Goal: Transaction & Acquisition: Book appointment/travel/reservation

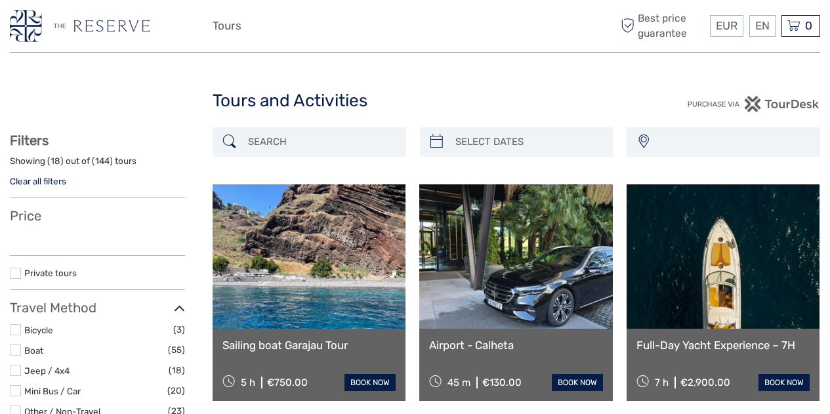
select select
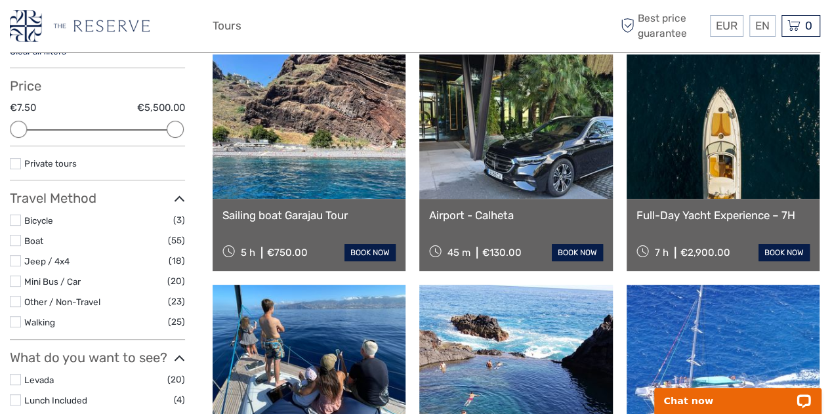
scroll to position [142, 0]
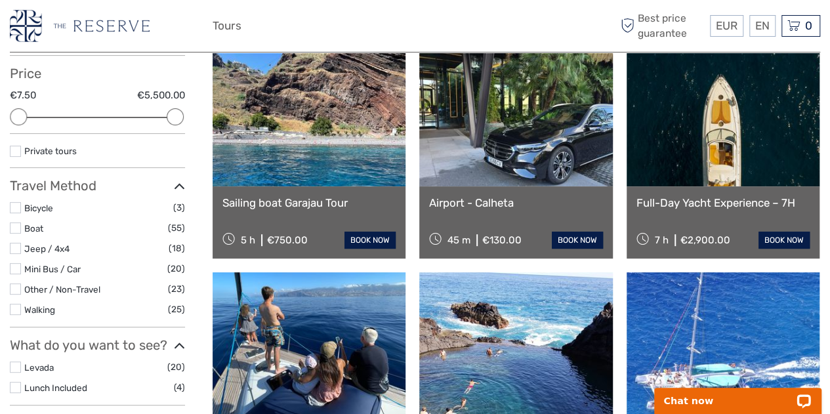
click at [18, 229] on label at bounding box center [15, 227] width 11 height 11
click at [0, 0] on input "checkbox" at bounding box center [0, 0] width 0 height 0
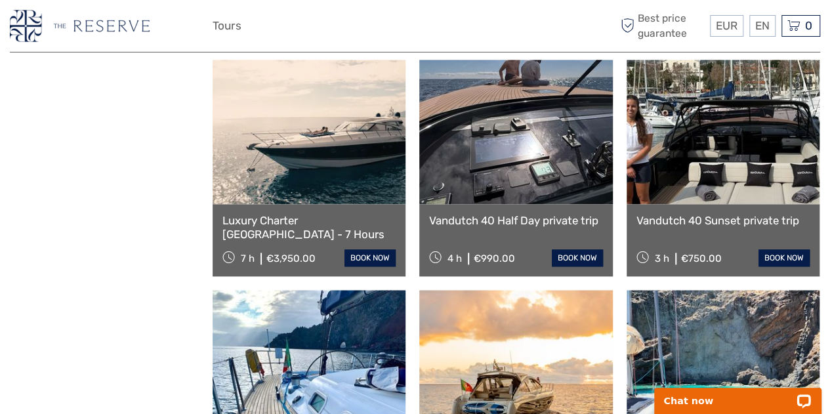
scroll to position [837, 0]
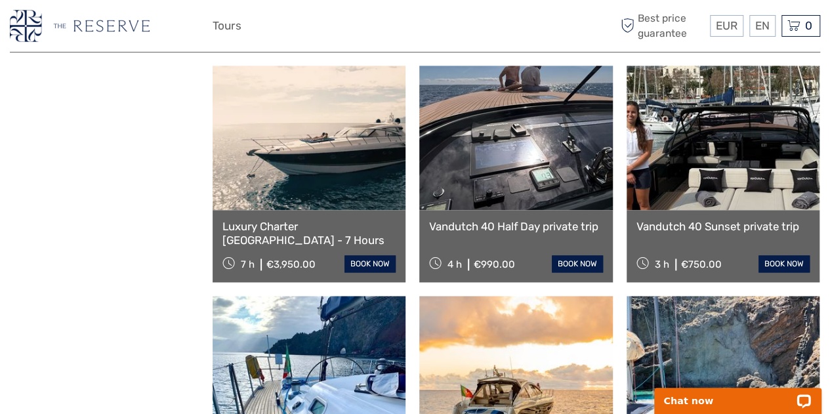
click at [513, 167] on link at bounding box center [515, 138] width 193 height 144
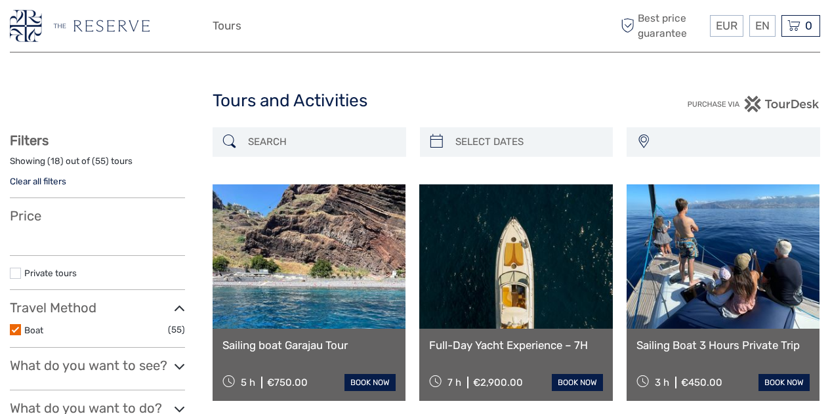
select select
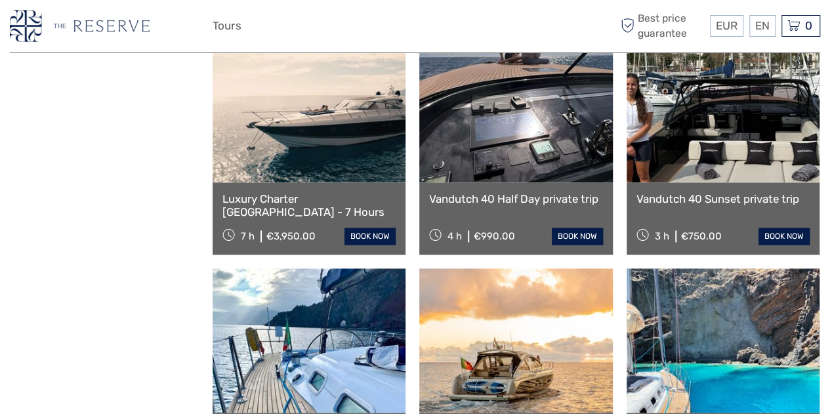
select select
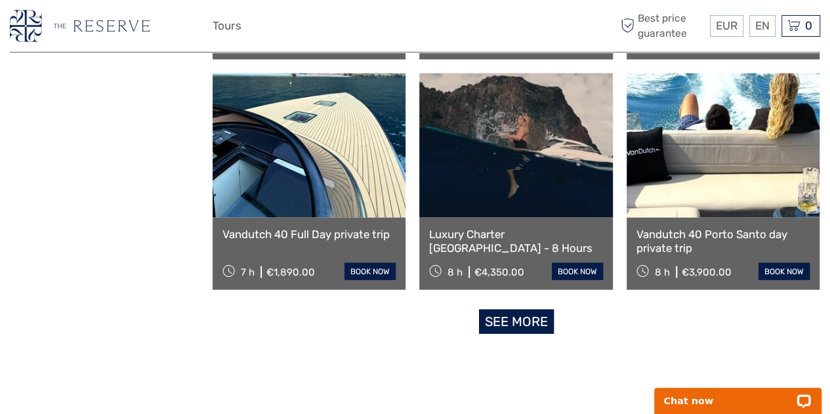
scroll to position [1292, 0]
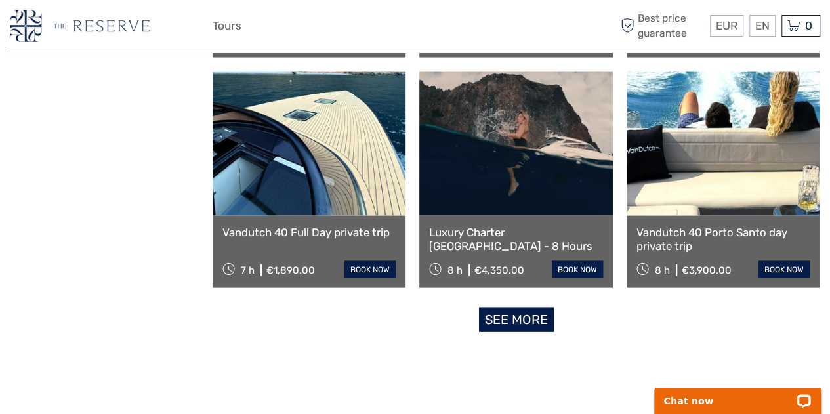
click at [328, 158] on link at bounding box center [309, 144] width 193 height 144
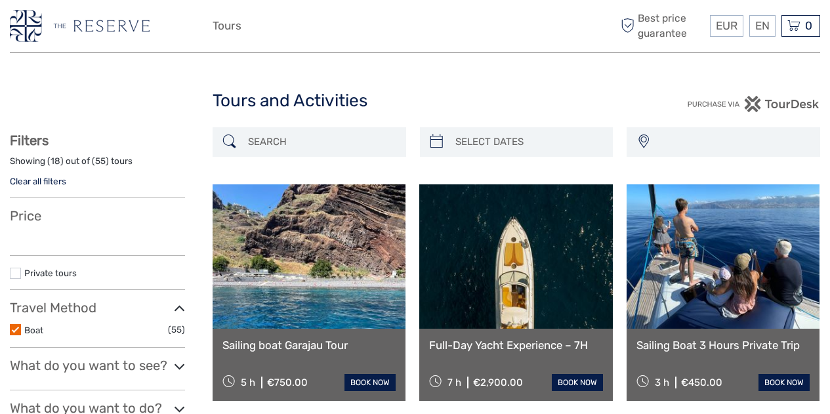
select select
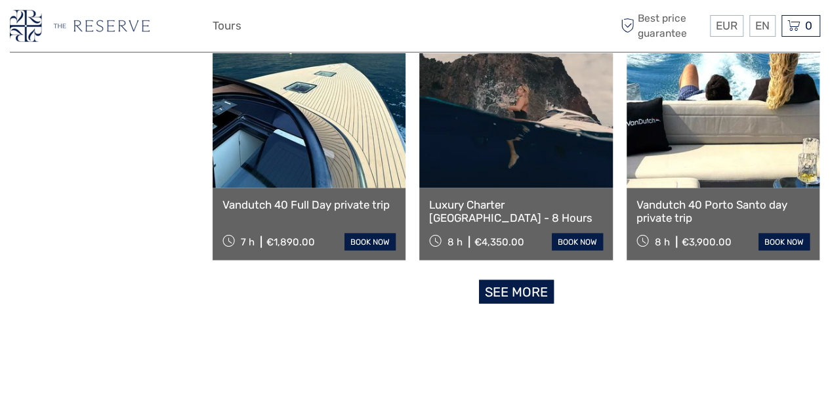
select select
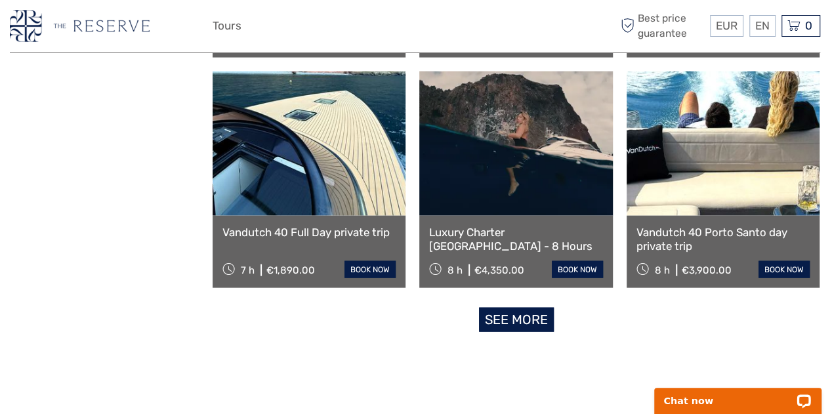
scroll to position [0, 0]
click at [505, 319] on link "See more" at bounding box center [516, 320] width 75 height 24
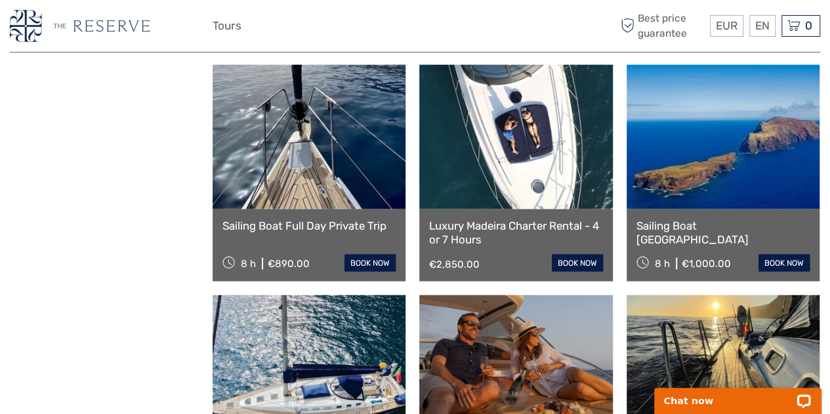
scroll to position [1530, 0]
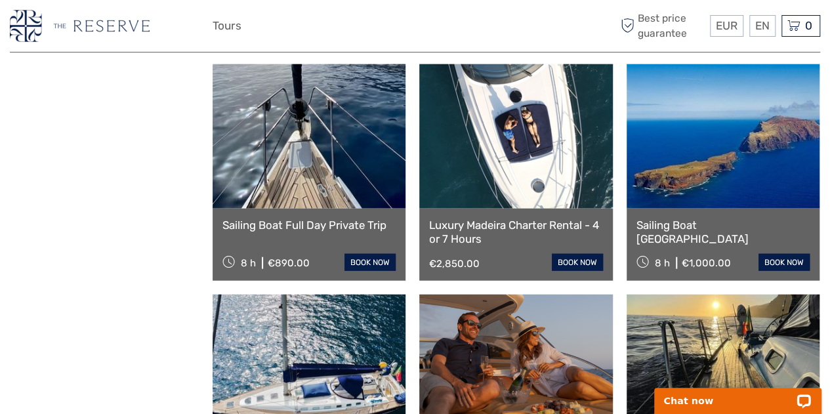
click at [297, 161] on link at bounding box center [309, 136] width 193 height 144
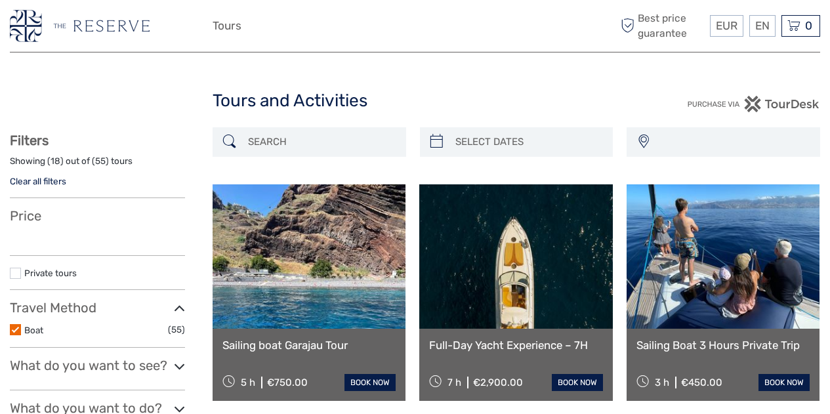
select select
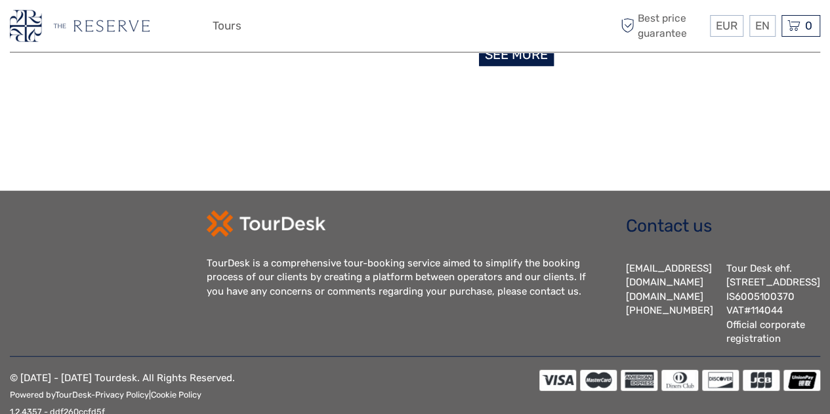
select select
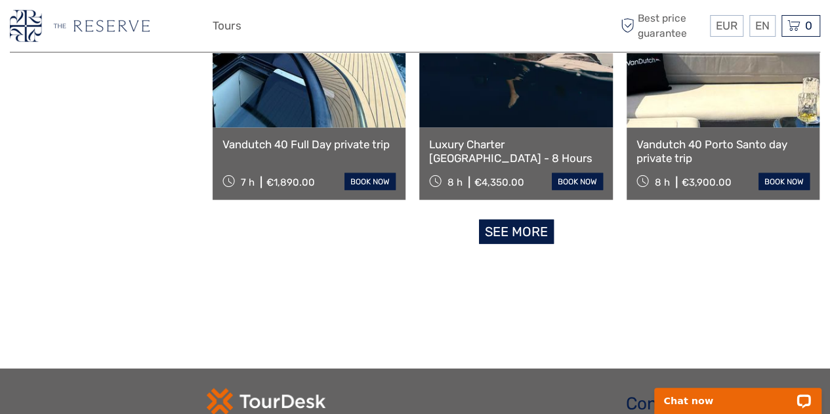
scroll to position [1381, 0]
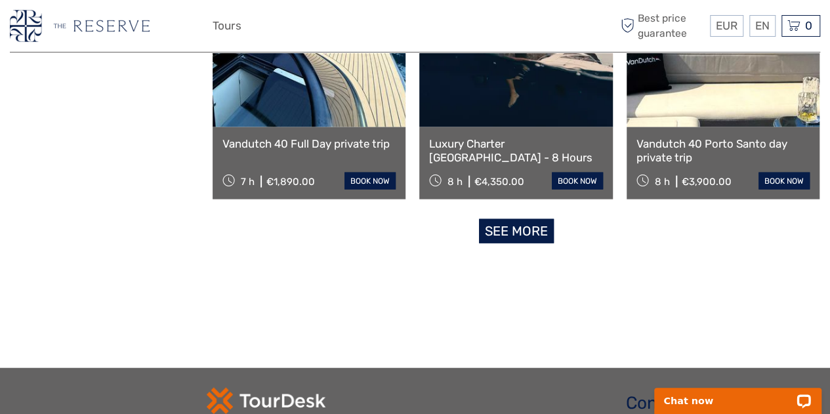
click at [506, 228] on link "See more" at bounding box center [516, 231] width 75 height 24
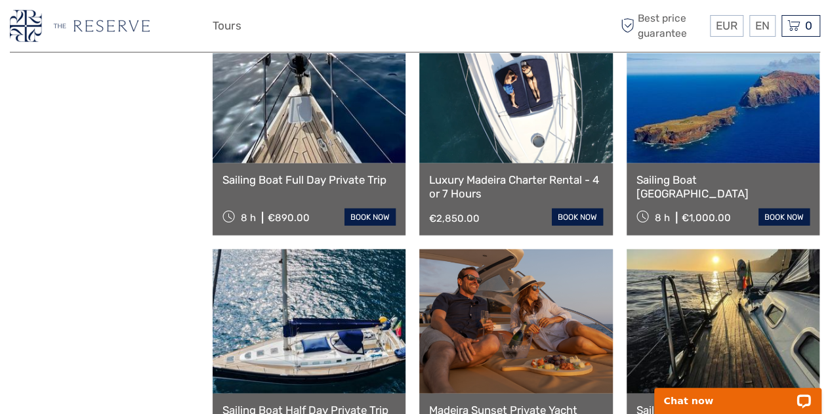
scroll to position [1769, 0]
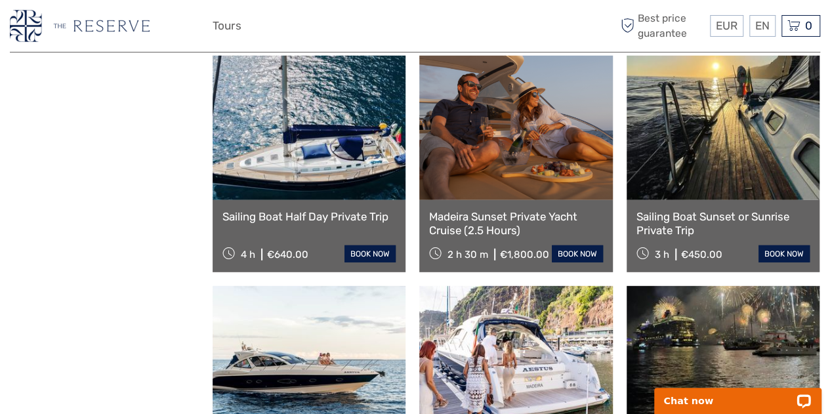
click at [356, 167] on link at bounding box center [309, 128] width 193 height 144
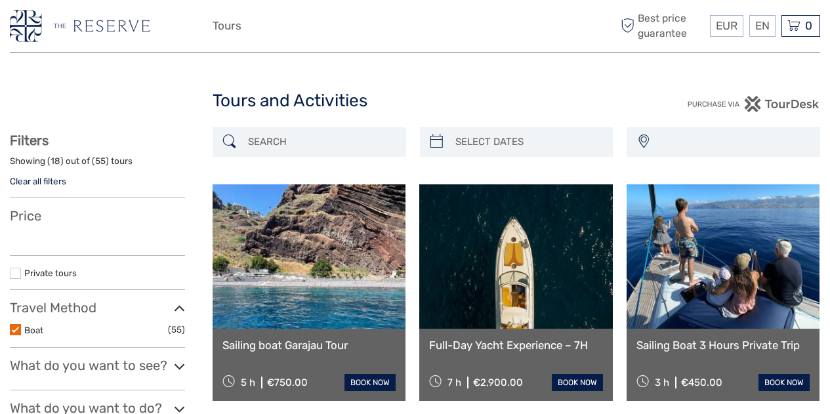
select select
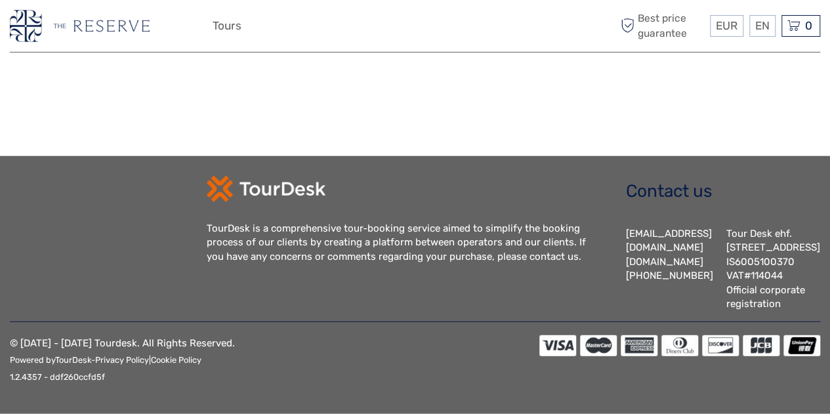
select select
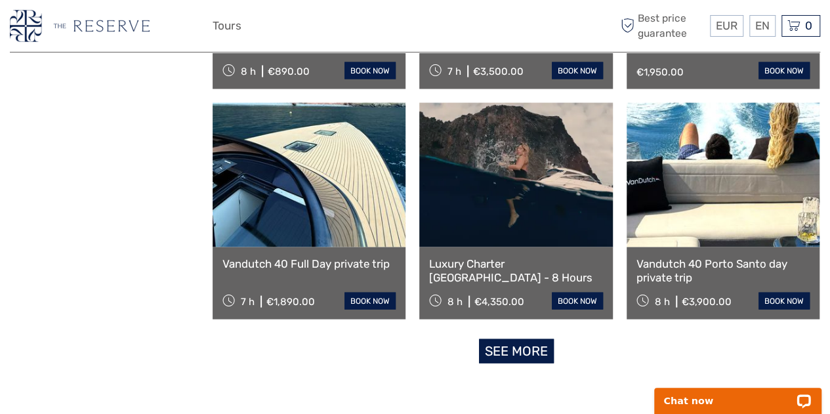
scroll to position [1261, 0]
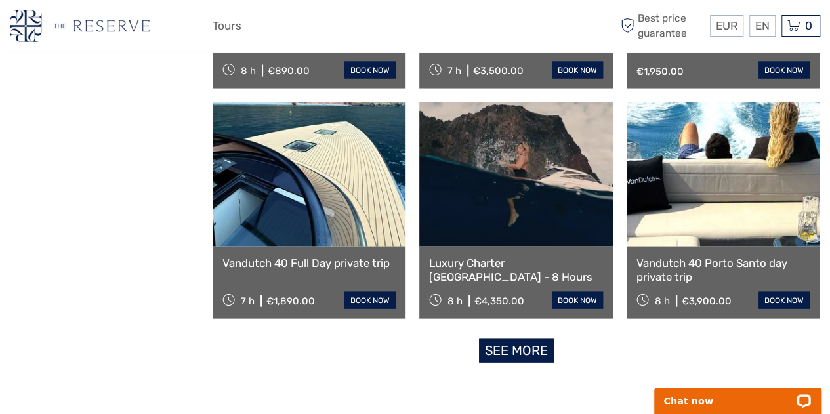
click at [518, 354] on link "See more" at bounding box center [516, 351] width 75 height 24
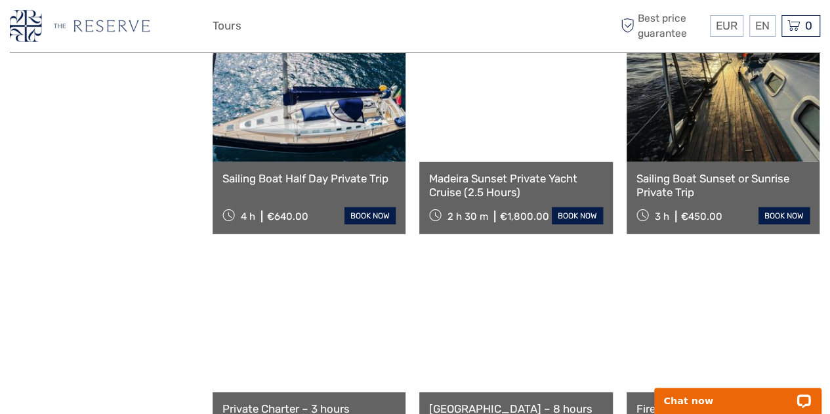
scroll to position [1808, 0]
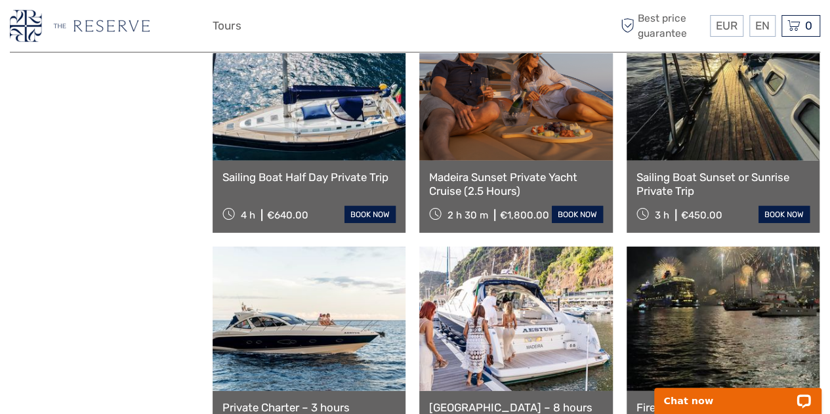
click at [739, 125] on link at bounding box center [723, 88] width 193 height 144
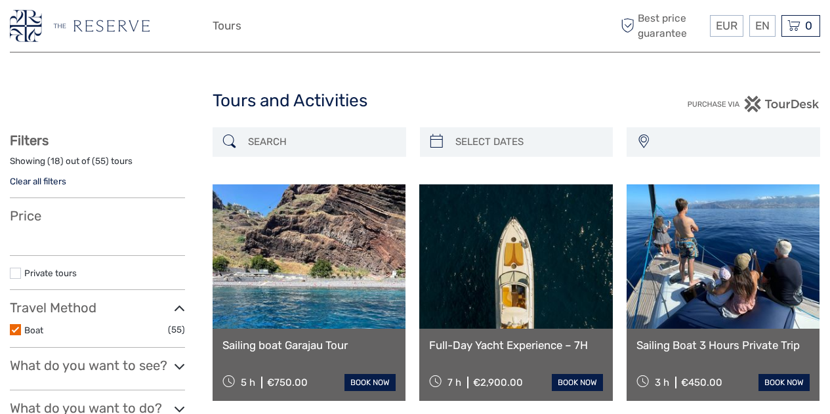
select select
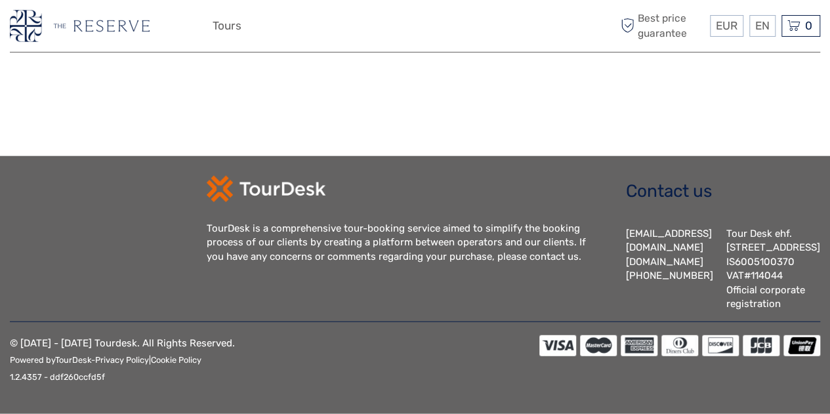
select select
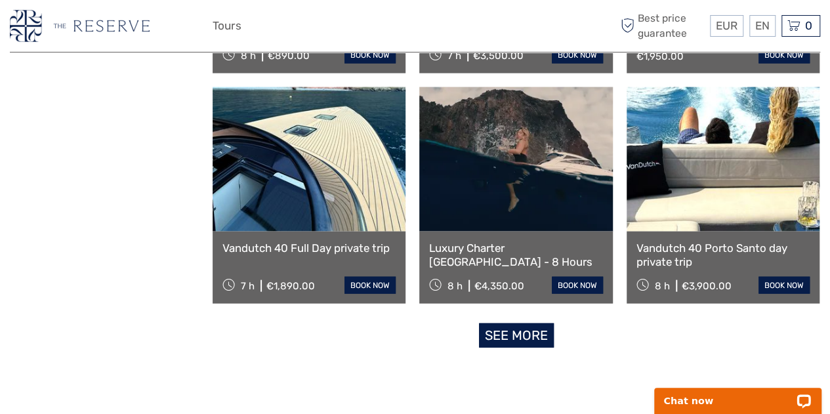
scroll to position [1268, 0]
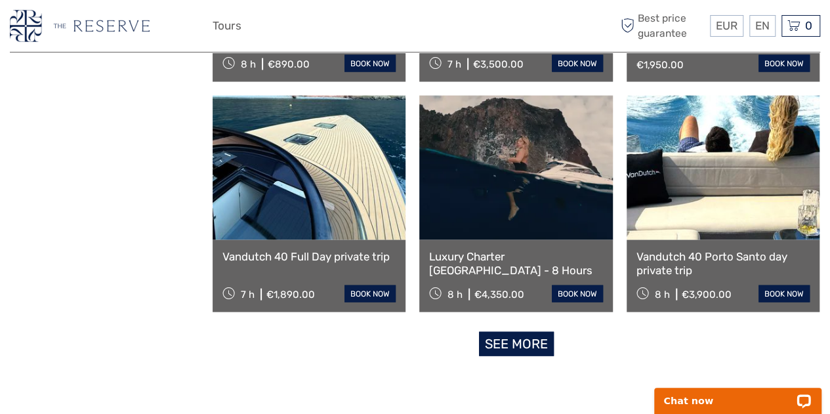
click at [519, 343] on link "See more" at bounding box center [516, 344] width 75 height 24
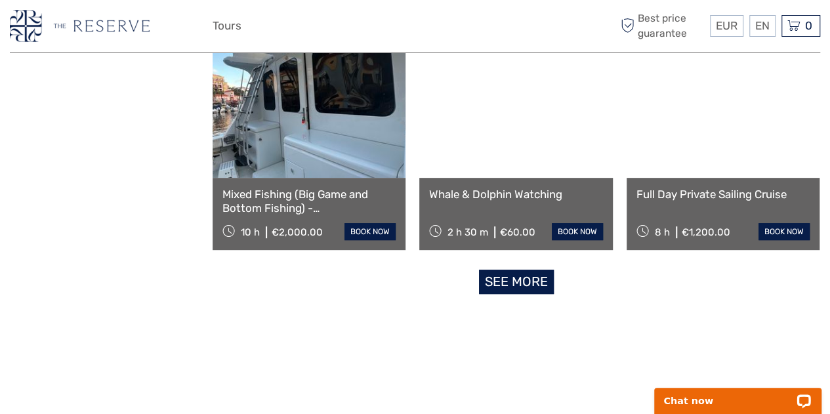
scroll to position [2716, 0]
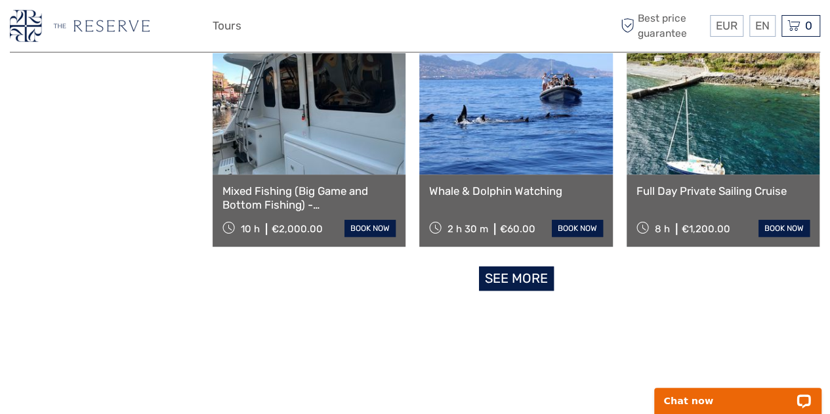
click at [514, 272] on link "See more" at bounding box center [516, 278] width 75 height 24
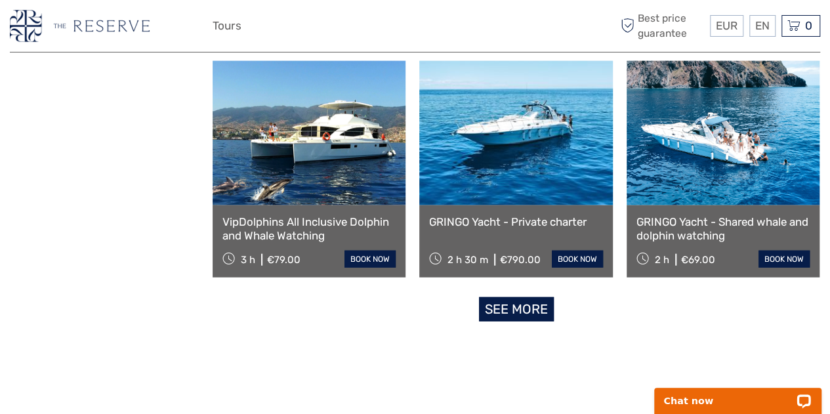
scroll to position [4068, 0]
click at [513, 312] on link "See more" at bounding box center [516, 309] width 75 height 24
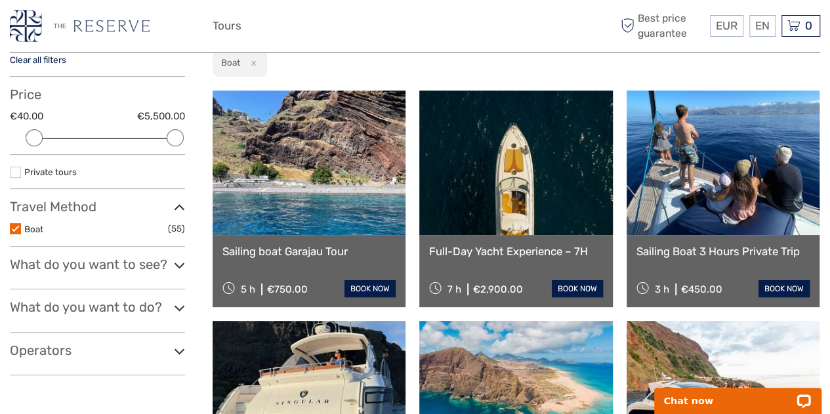
scroll to position [0, 0]
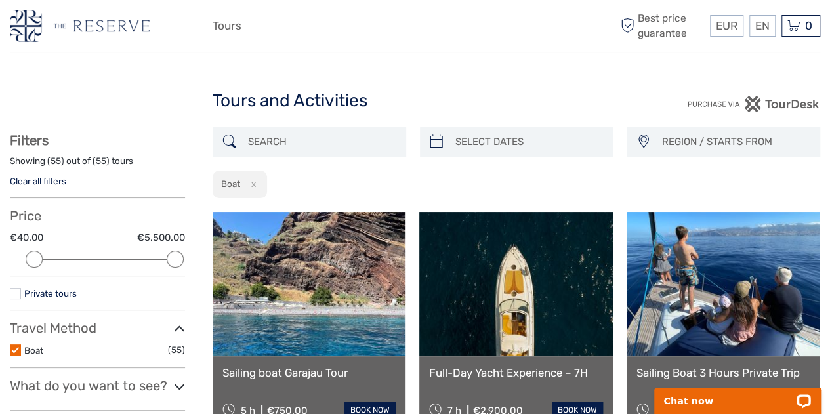
click at [59, 298] on link "Private tours" at bounding box center [50, 293] width 53 height 11
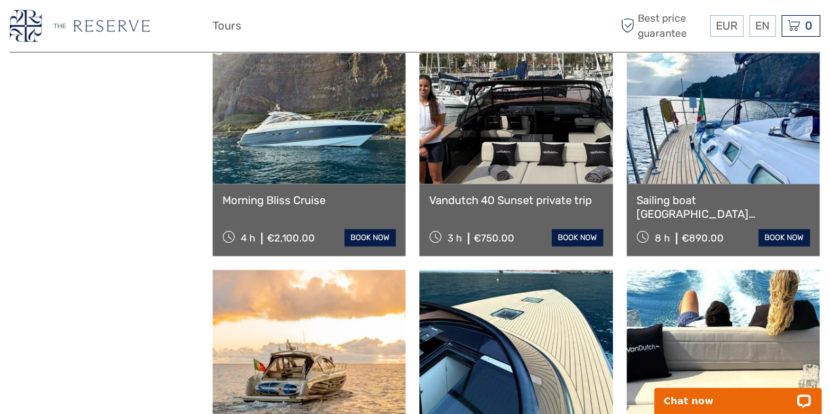
scroll to position [864, 0]
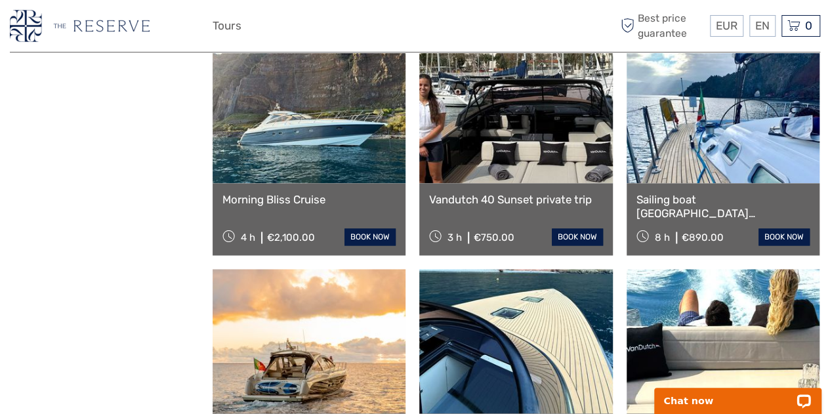
click at [494, 156] on link at bounding box center [515, 111] width 193 height 144
